Goal: Check status

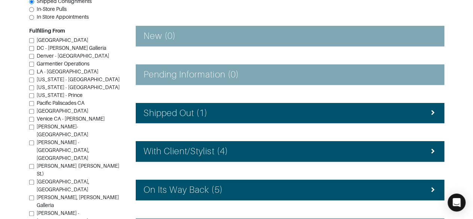
scroll to position [99, 0]
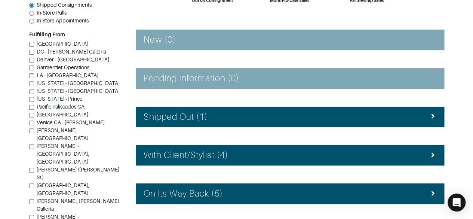
click at [52, 16] on span "In-Store Pulls" at bounding box center [52, 13] width 30 height 6
click at [34, 16] on input "In-Store Pulls" at bounding box center [31, 13] width 5 height 5
radio input "true"
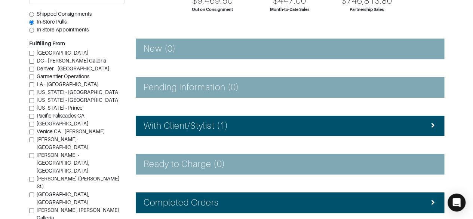
scroll to position [92, 0]
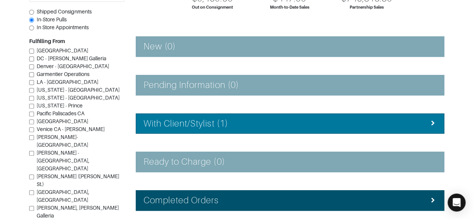
click at [392, 119] on div "With Client/Stylist (1)" at bounding box center [290, 123] width 293 height 11
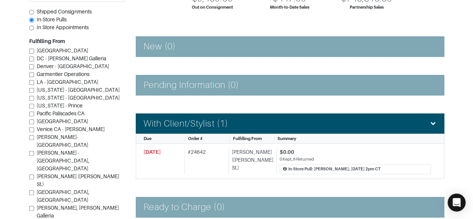
click at [42, 15] on span "Shipped Consignments" at bounding box center [64, 12] width 55 height 6
click at [34, 15] on input "Shipped Consignments" at bounding box center [31, 12] width 5 height 5
radio input "true"
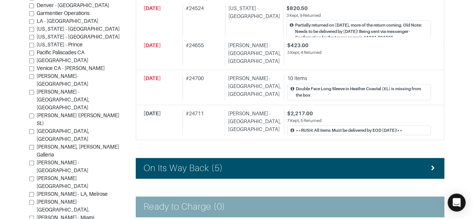
scroll to position [285, 0]
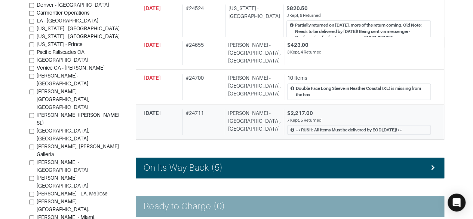
click at [378, 105] on link "[DATE] # 24711 [PERSON_NAME][GEOGRAPHIC_DATA] $2,217.00 7 Kept, 5 Returned **RU…" at bounding box center [290, 122] width 309 height 35
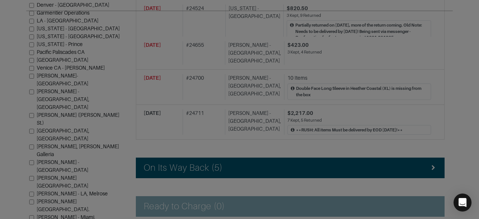
click at [450, 43] on div at bounding box center [239, 109] width 479 height 219
